Goal: Task Accomplishment & Management: Complete application form

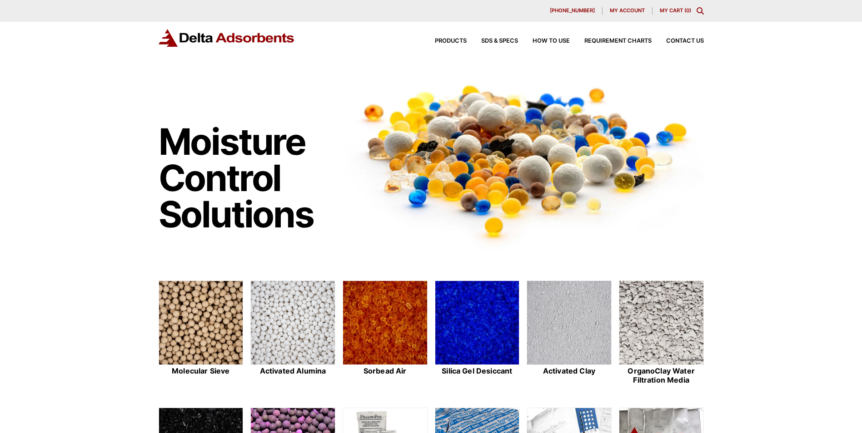
click at [696, 11] on icon "Toggle Modal Content" at bounding box center [699, 10] width 7 height 7
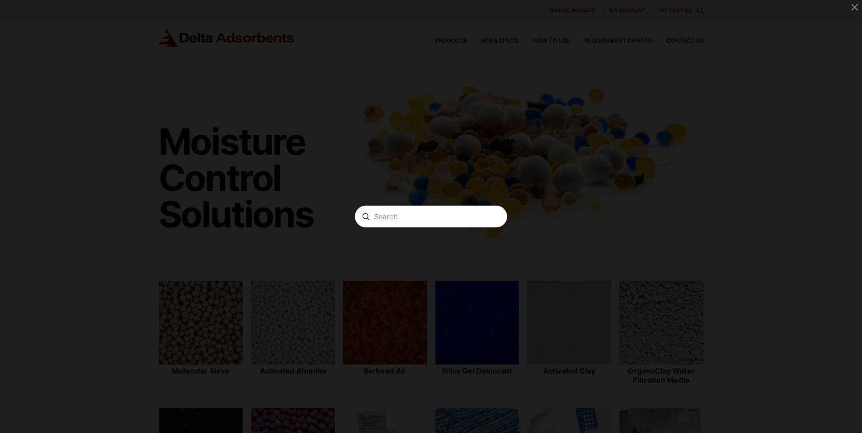
click at [402, 214] on input "Search" at bounding box center [431, 217] width 114 height 10
type input "carbon"
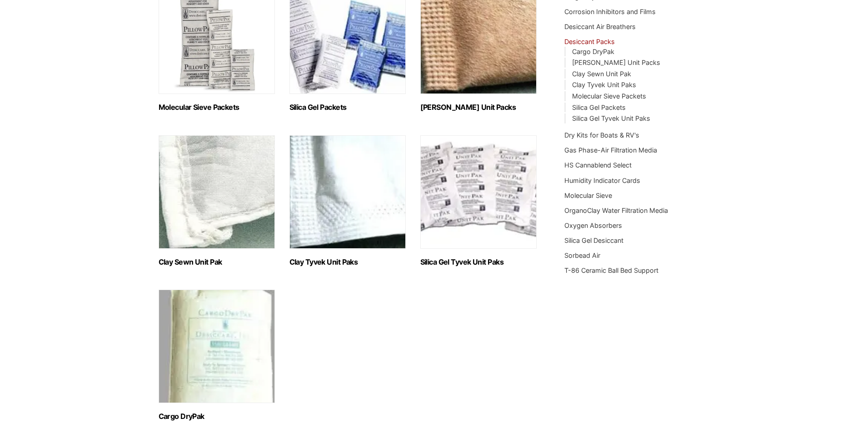
scroll to position [227, 0]
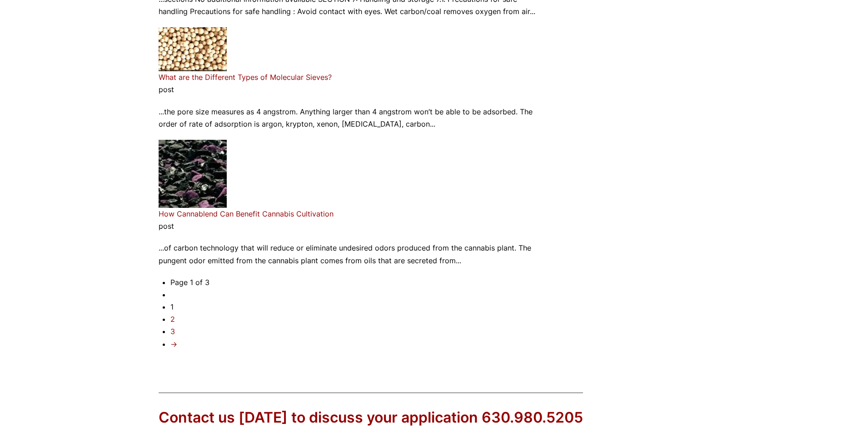
scroll to position [1297, 0]
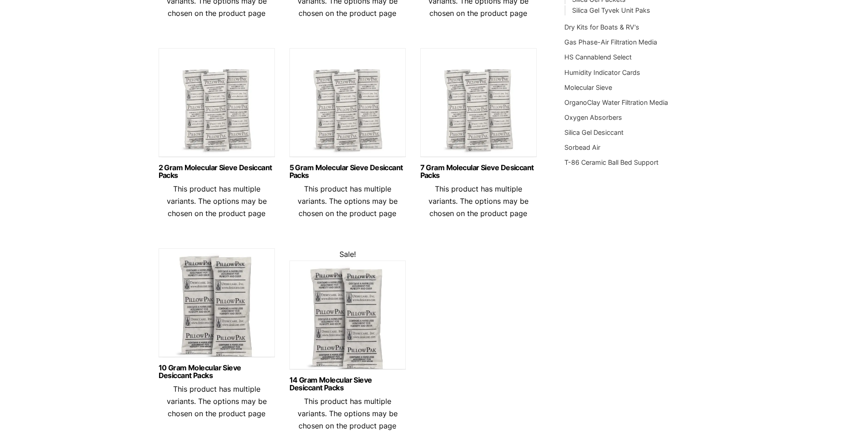
scroll to position [284, 0]
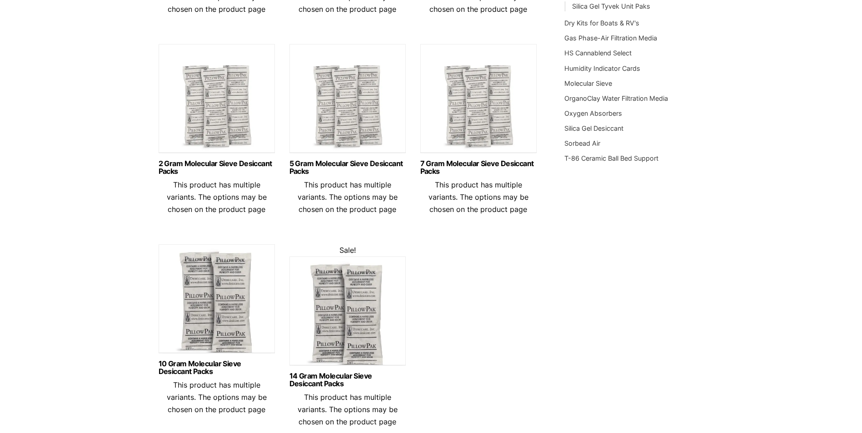
click at [233, 102] on img at bounding box center [217, 101] width 116 height 114
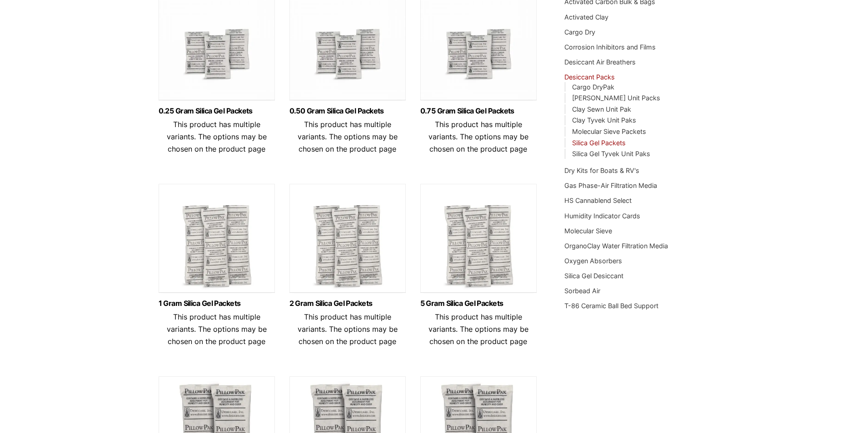
scroll to position [136, 0]
click at [322, 234] on img at bounding box center [347, 241] width 116 height 114
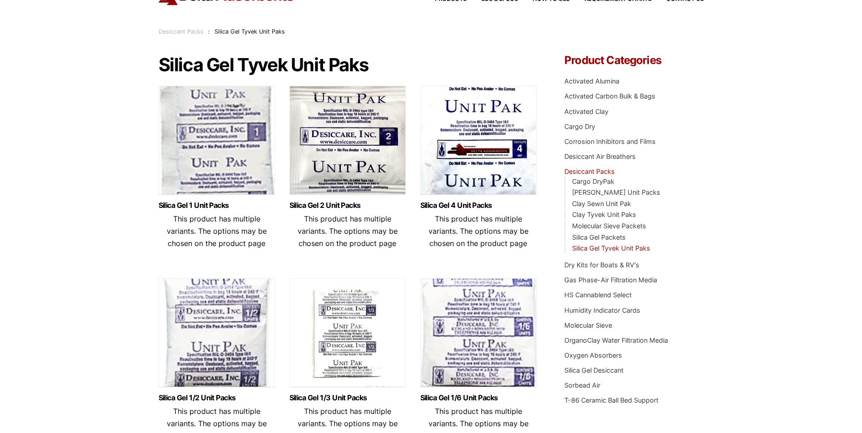
scroll to position [91, 0]
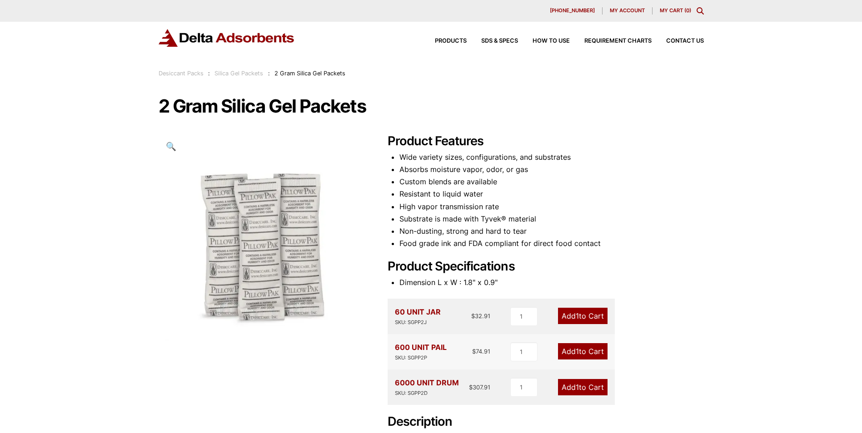
click at [699, 10] on icon "Toggle Modal Content" at bounding box center [699, 10] width 7 height 7
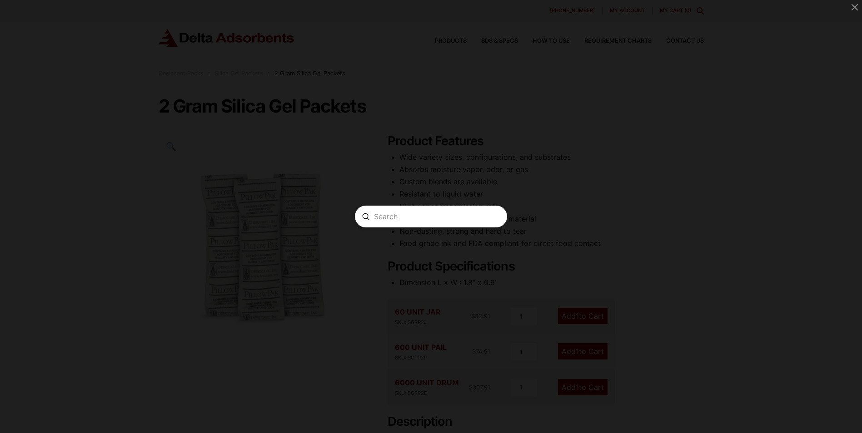
click at [405, 220] on input "Search" at bounding box center [431, 217] width 114 height 10
type input "carbon"
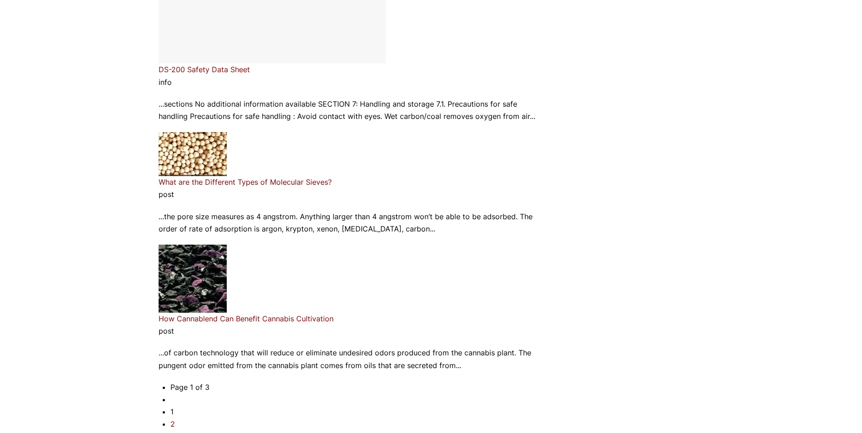
scroll to position [1482, 0]
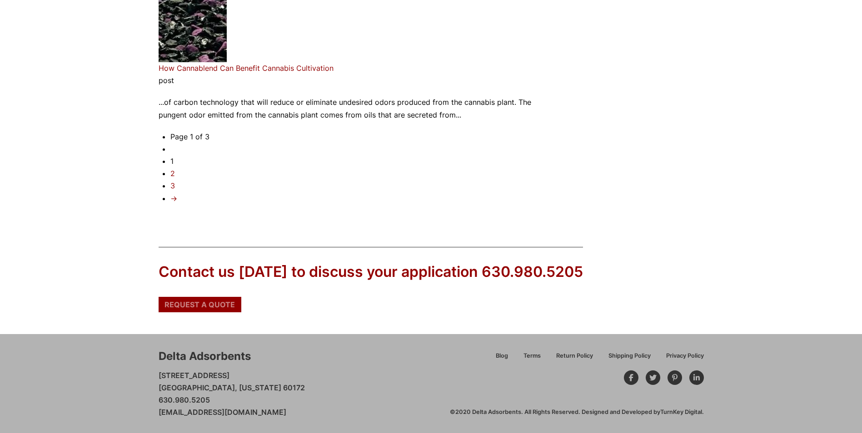
click at [212, 304] on span "Request a Quote" at bounding box center [199, 304] width 70 height 7
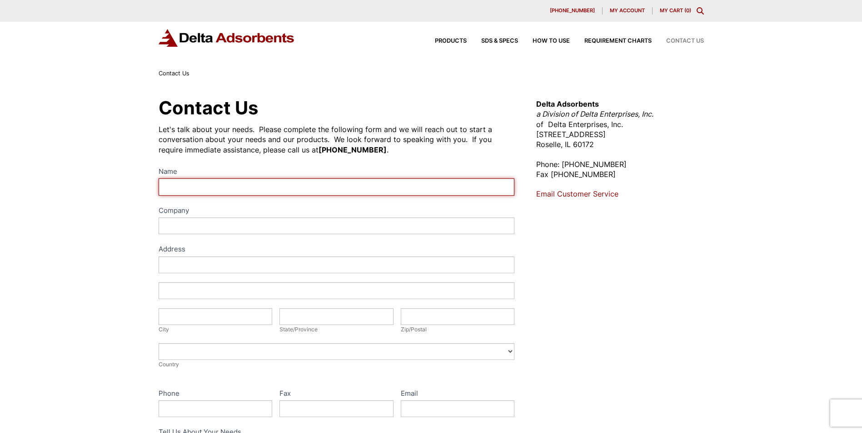
click at [338, 188] on input "Name" at bounding box center [337, 186] width 356 height 17
type input "[PERSON_NAME]"
type input "[US_STATE] Custom Blends"
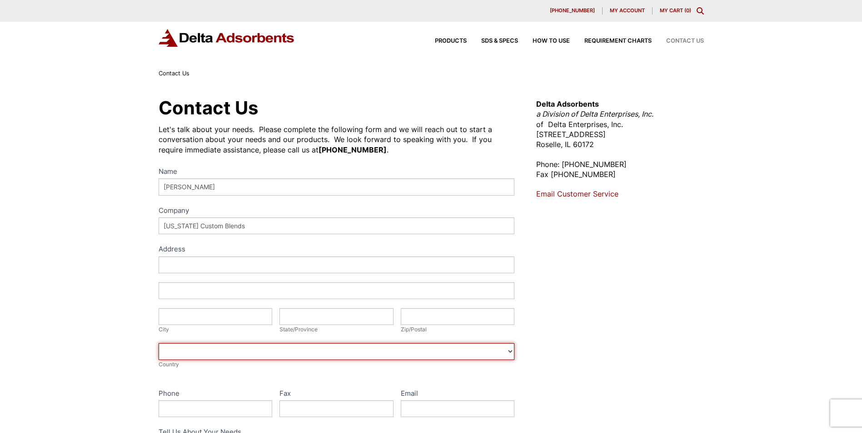
select select "United States"
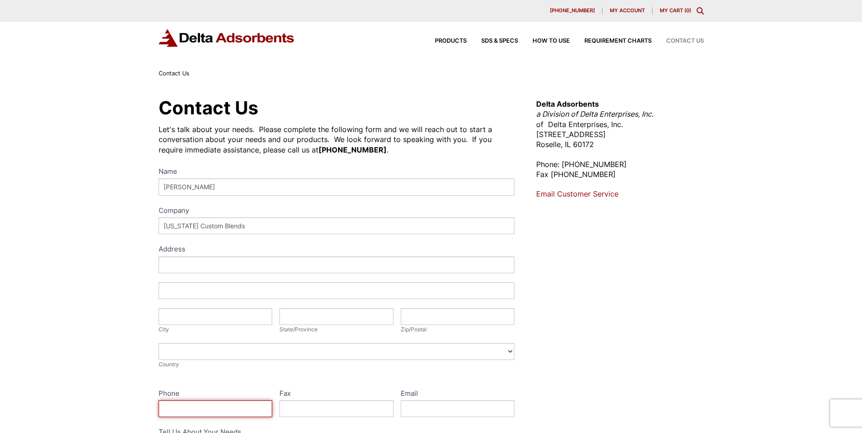
type input "6024059963"
type input "brucec@acbmfg.com"
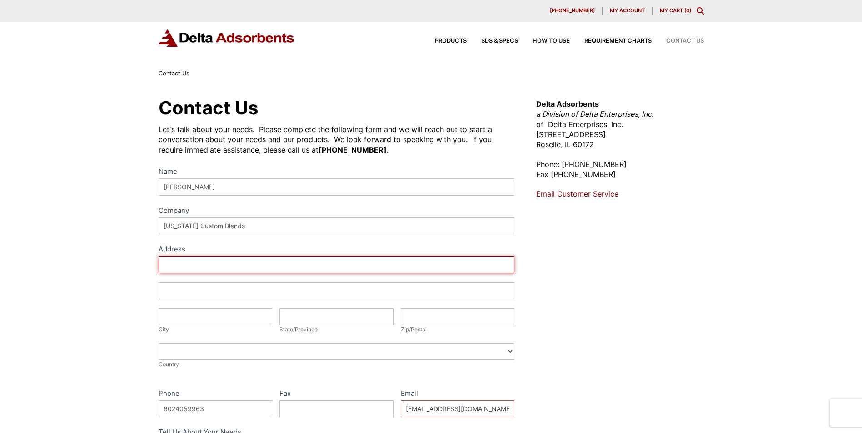
click at [268, 259] on input "Address" at bounding box center [337, 265] width 356 height 17
type input "2130 South Industrial Park Avenue"
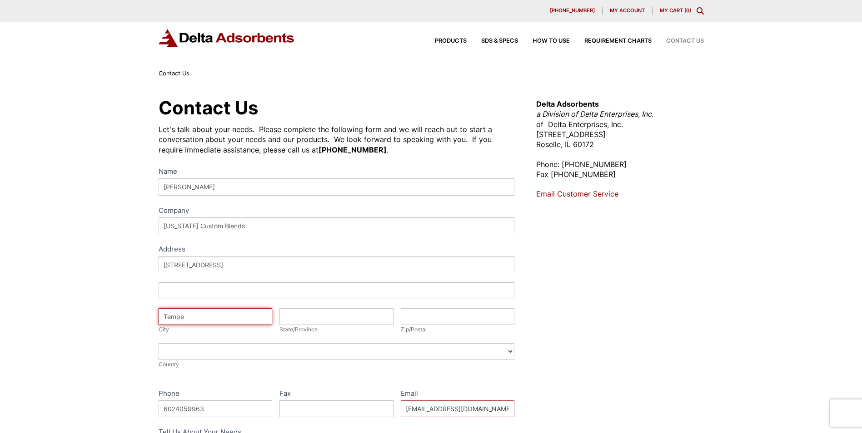
type input "Tempe"
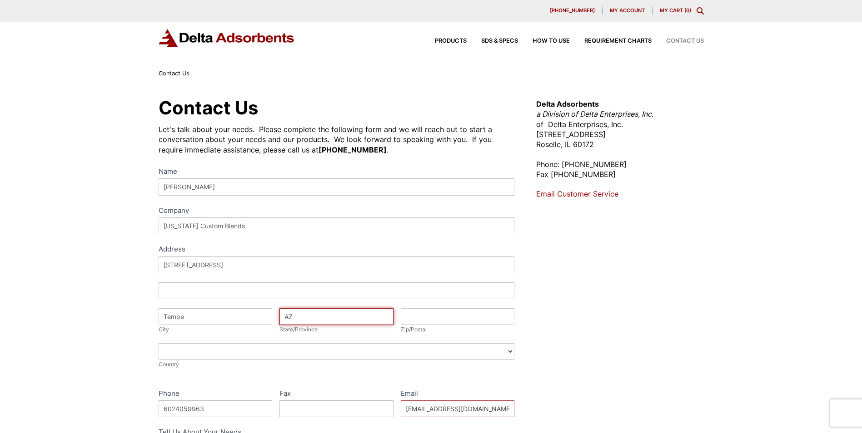
type input "AZ"
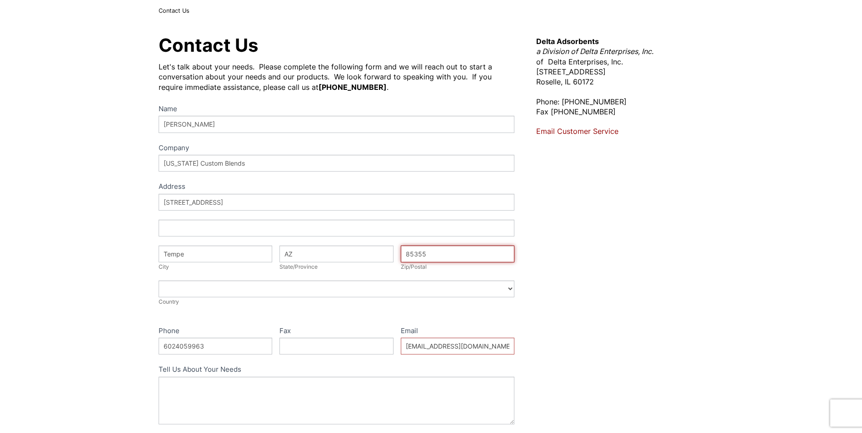
scroll to position [45, 0]
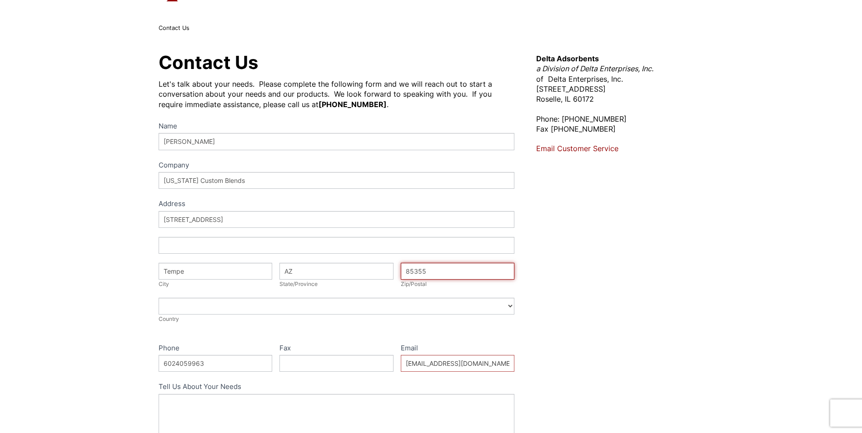
type input "85355"
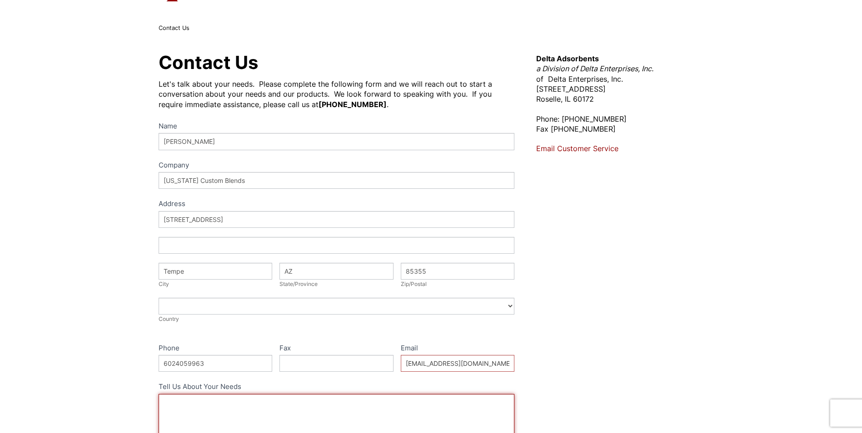
click at [318, 405] on textarea "Tell Us About Your Needs" at bounding box center [337, 418] width 356 height 48
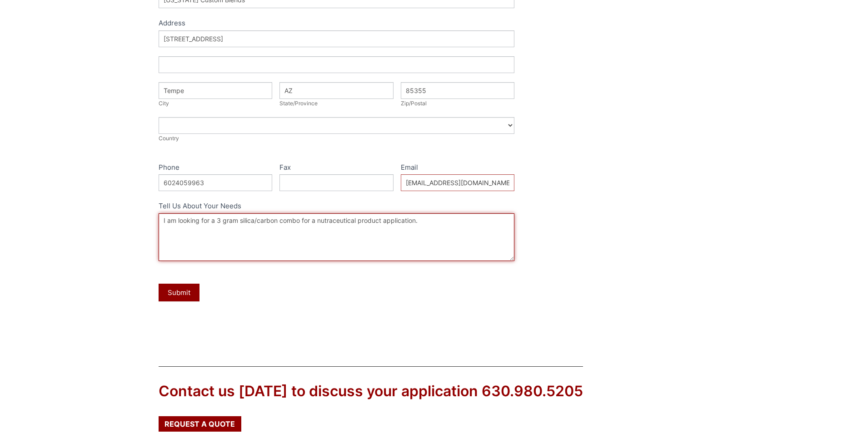
scroll to position [227, 0]
type textarea "I am looking for a 3 gram silica/carbon combo for a nutraceutical product appli…"
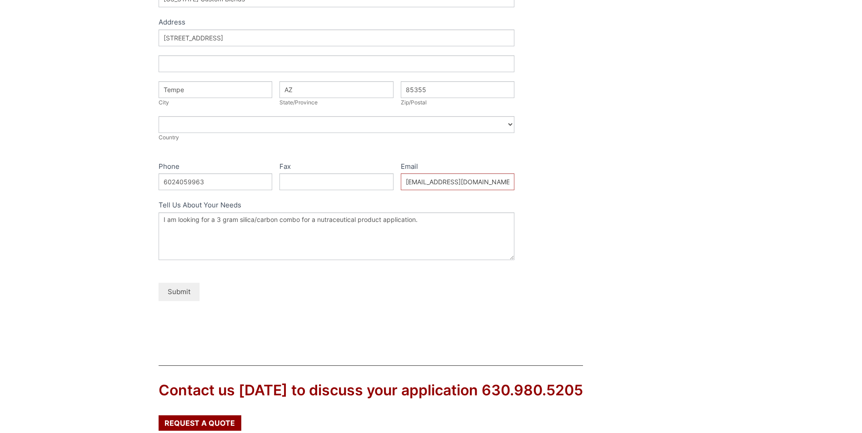
click at [177, 286] on button "Submit" at bounding box center [179, 292] width 41 height 18
